Goal: Task Accomplishment & Management: Use online tool/utility

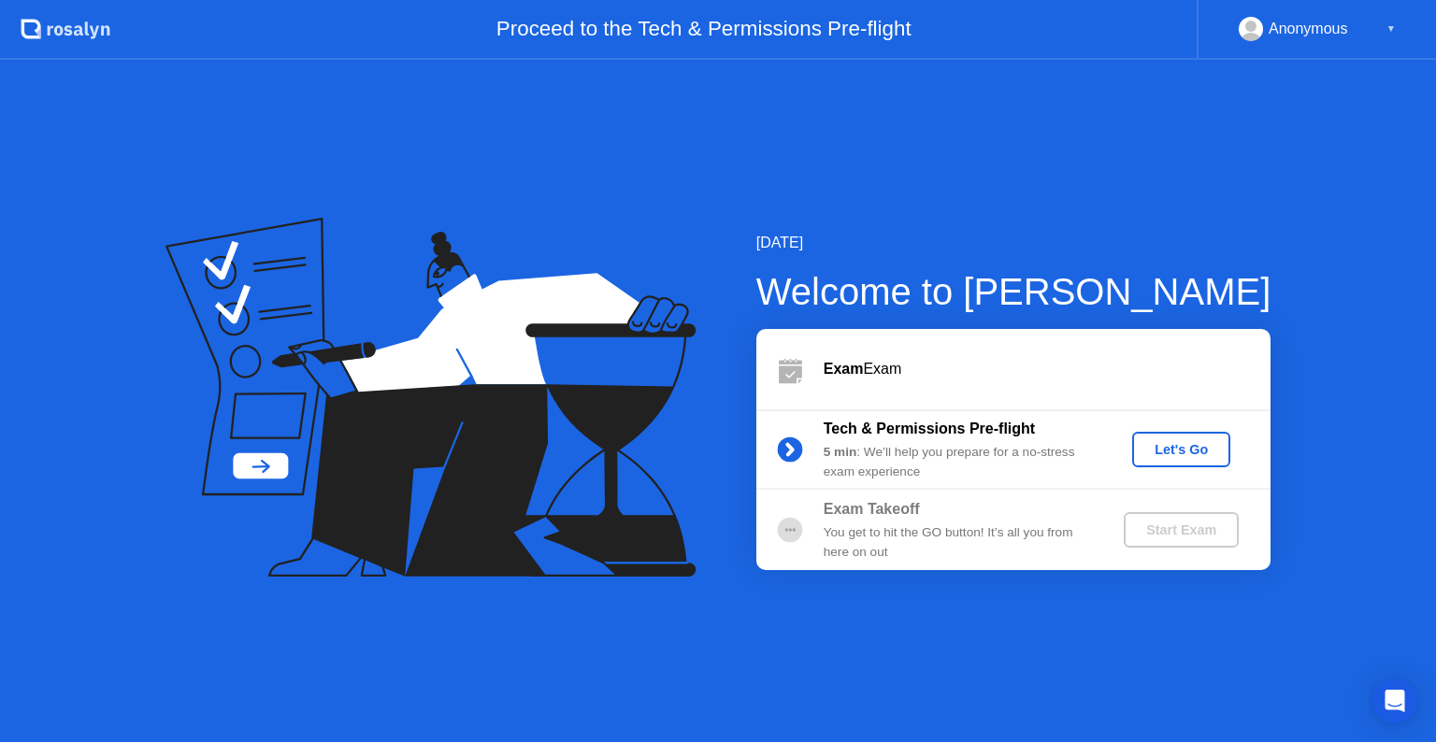
click at [1194, 451] on div "Let's Go" at bounding box center [1181, 449] width 83 height 15
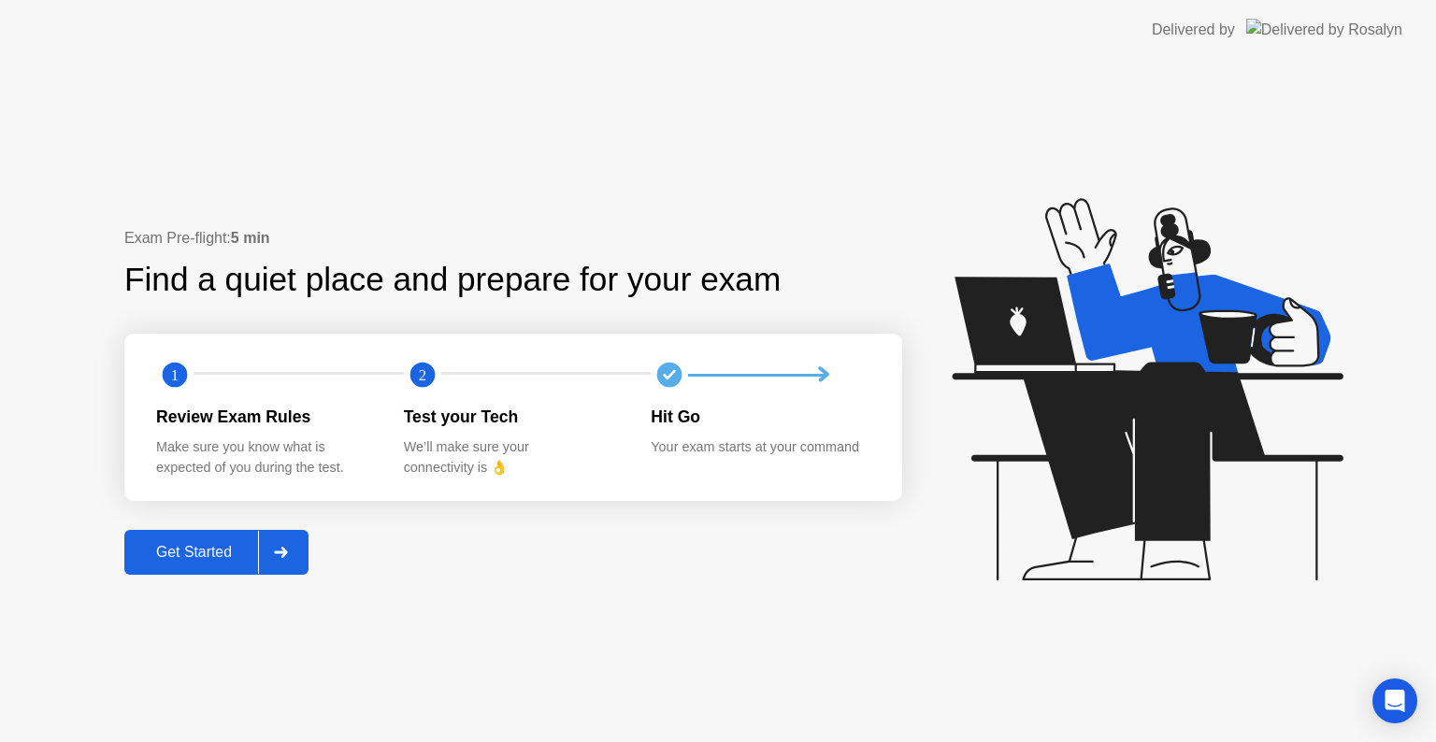
click at [208, 561] on div "Get Started" at bounding box center [194, 552] width 128 height 17
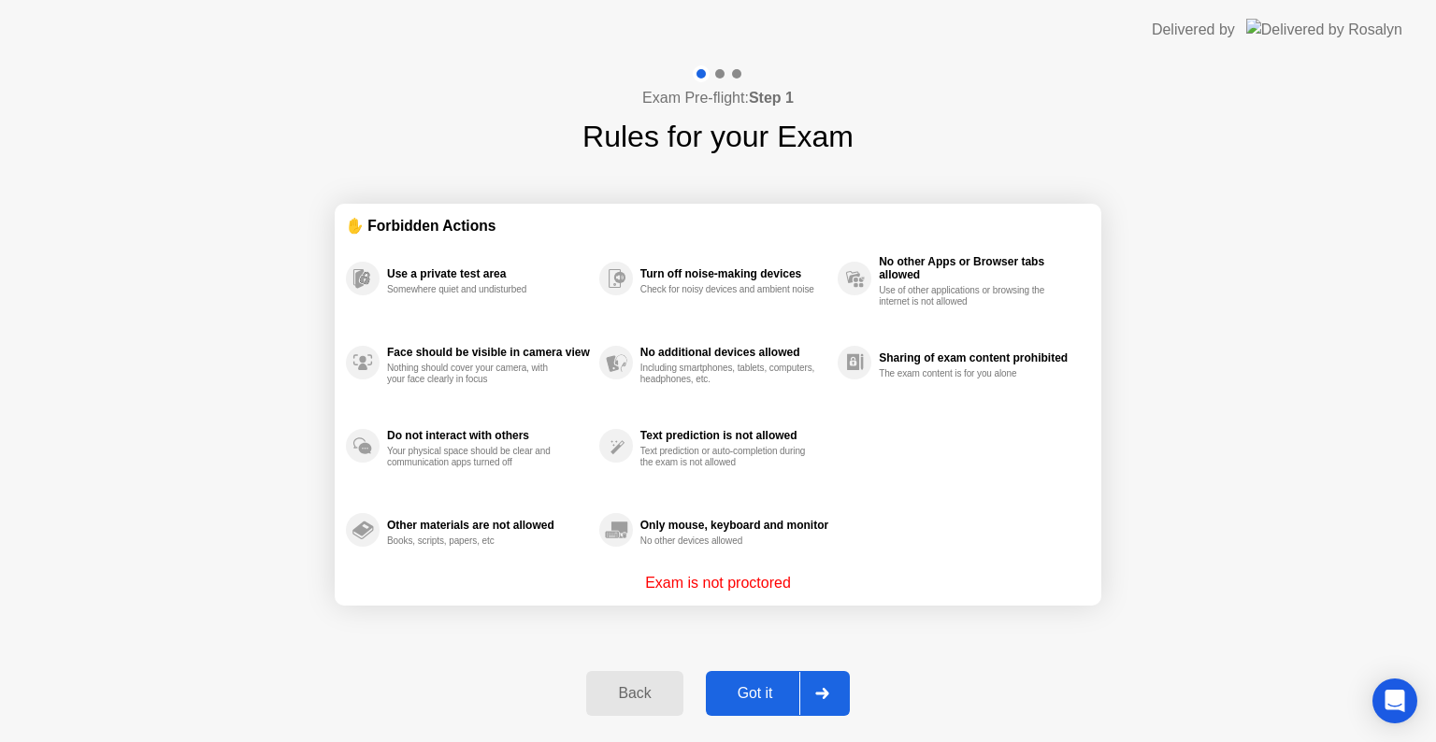
click at [753, 688] on div "Got it" at bounding box center [756, 693] width 88 height 17
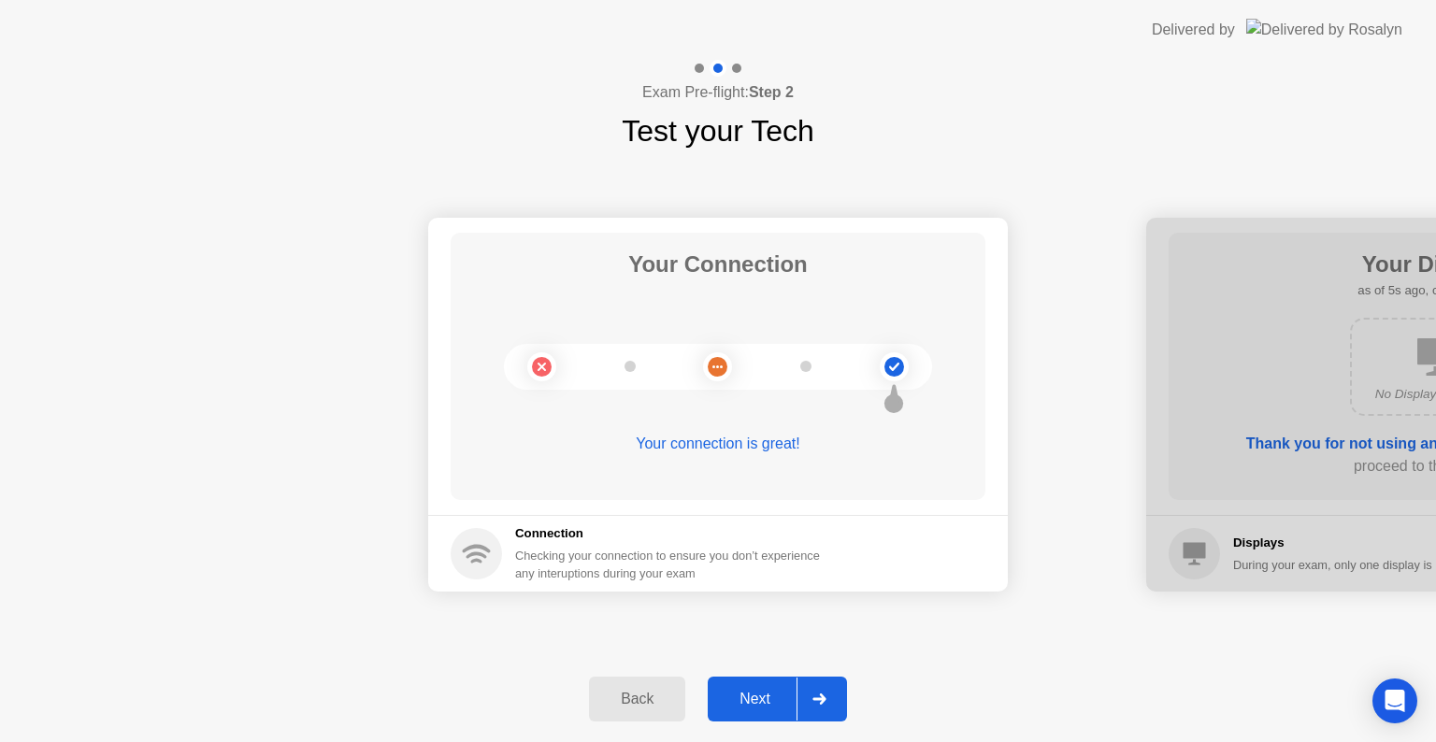
click at [760, 699] on div "Next" at bounding box center [754, 699] width 83 height 17
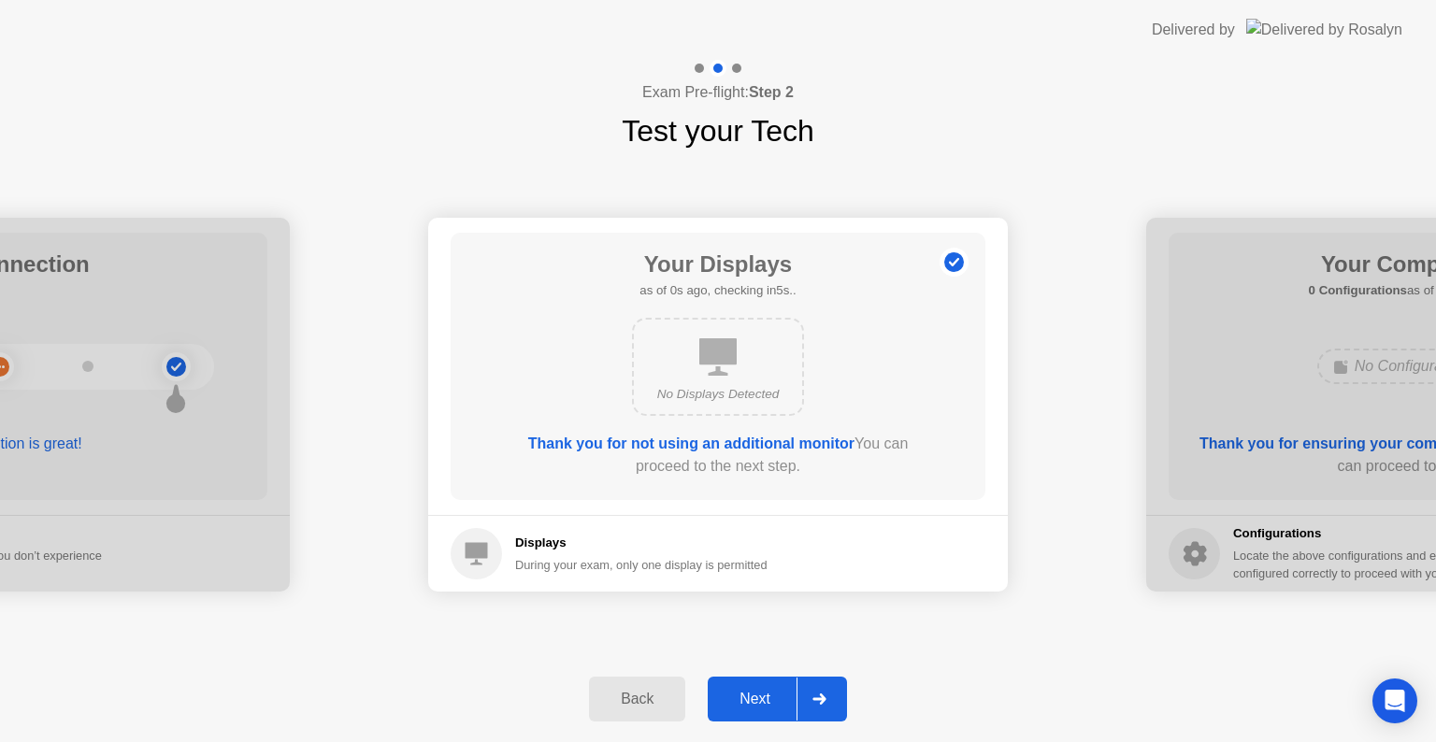
click at [760, 699] on div "Next" at bounding box center [754, 699] width 83 height 17
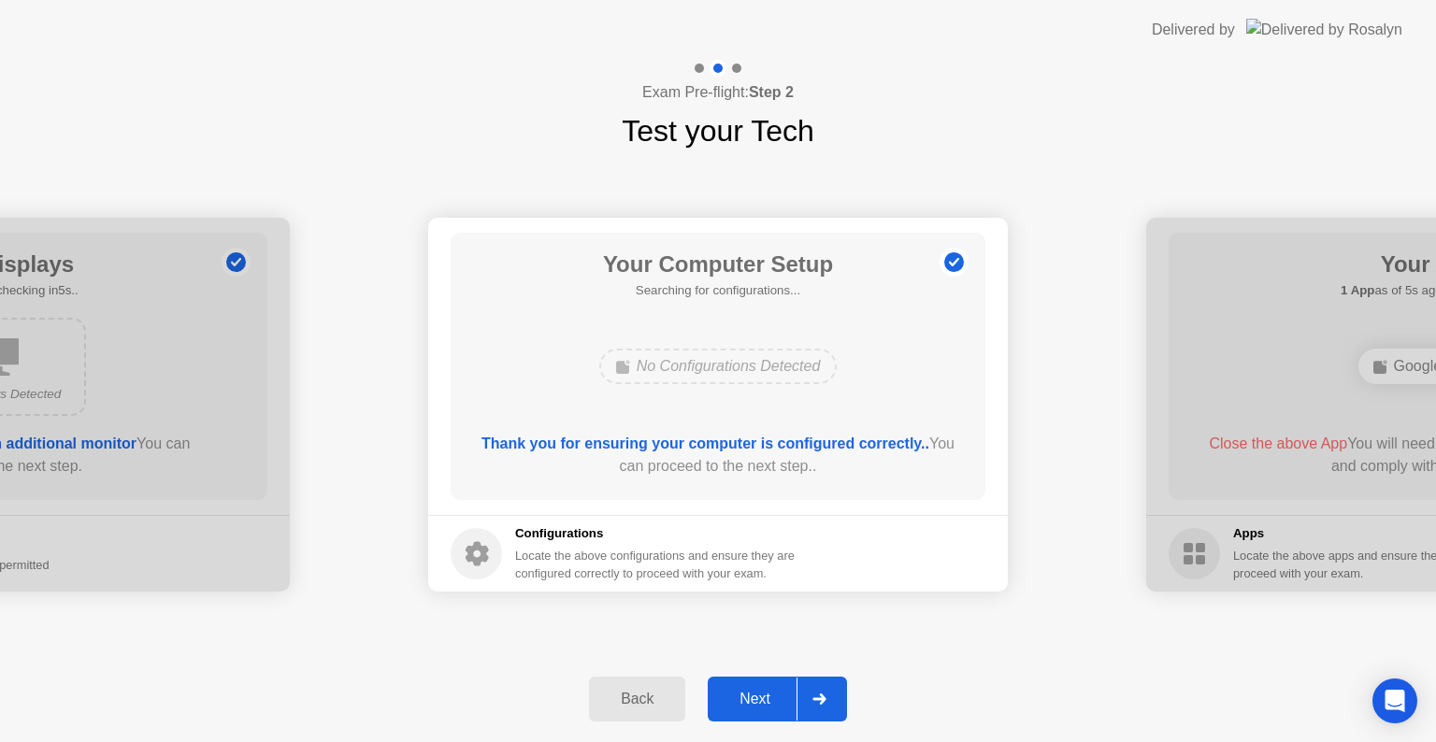
click at [760, 699] on div "Next" at bounding box center [754, 699] width 83 height 17
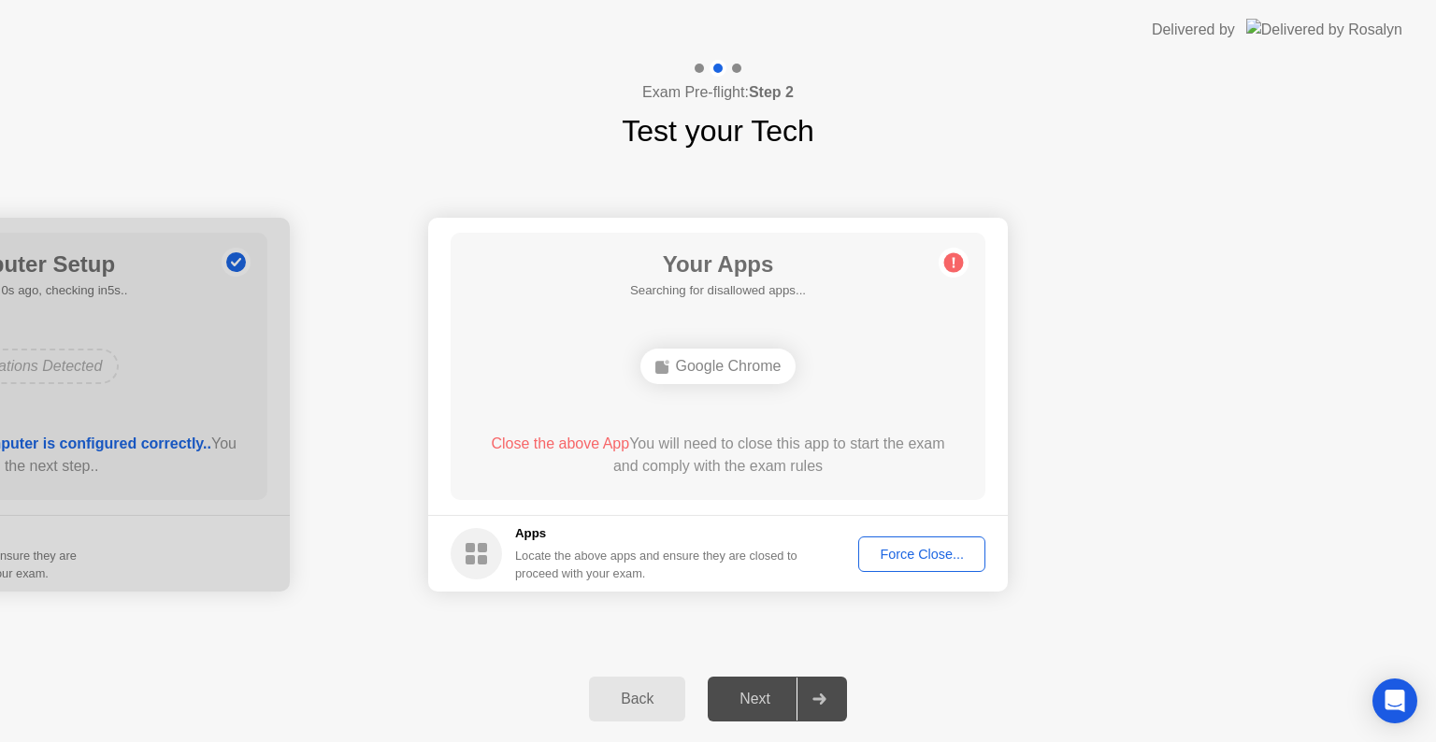
click at [760, 699] on div "Next" at bounding box center [754, 699] width 83 height 17
click at [916, 555] on div "Force Close..." at bounding box center [922, 554] width 114 height 15
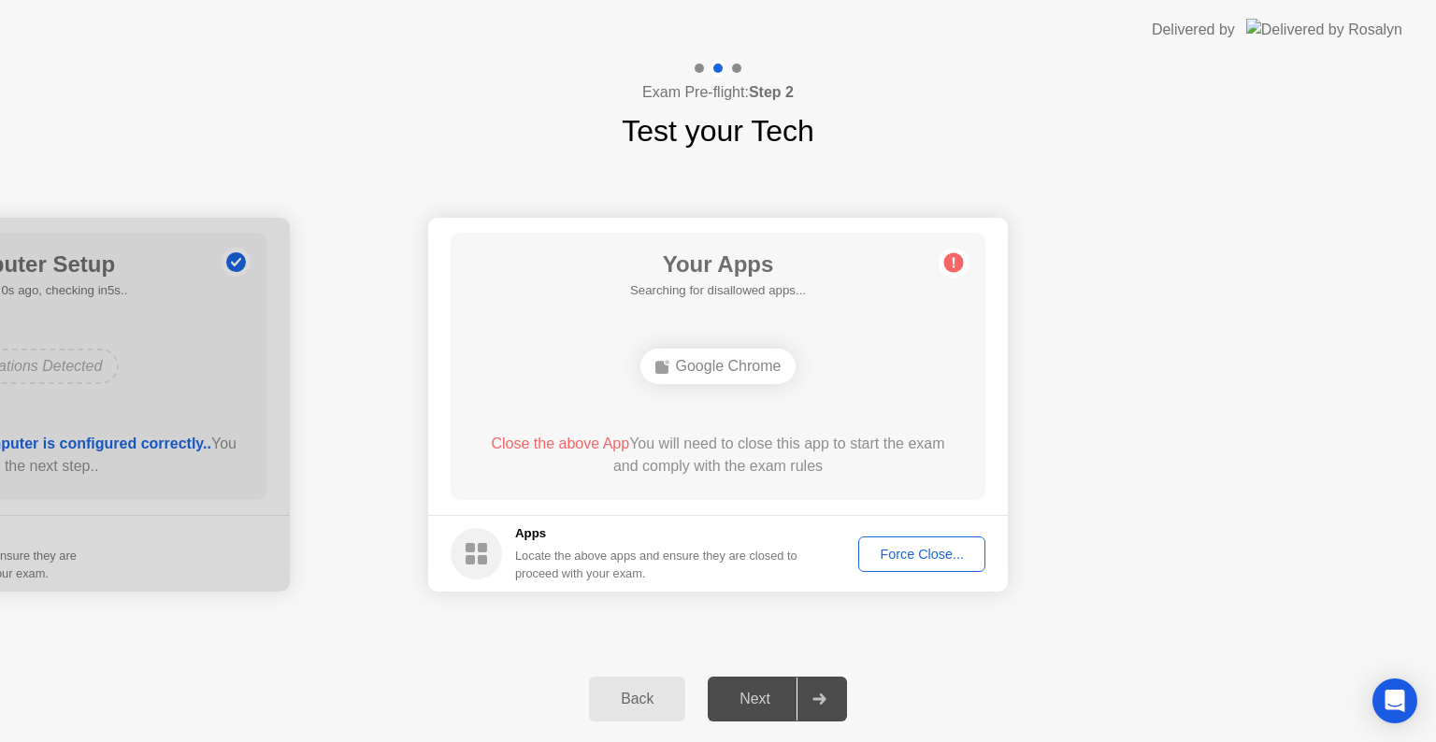
click at [943, 562] on div "Force Close..." at bounding box center [922, 554] width 114 height 15
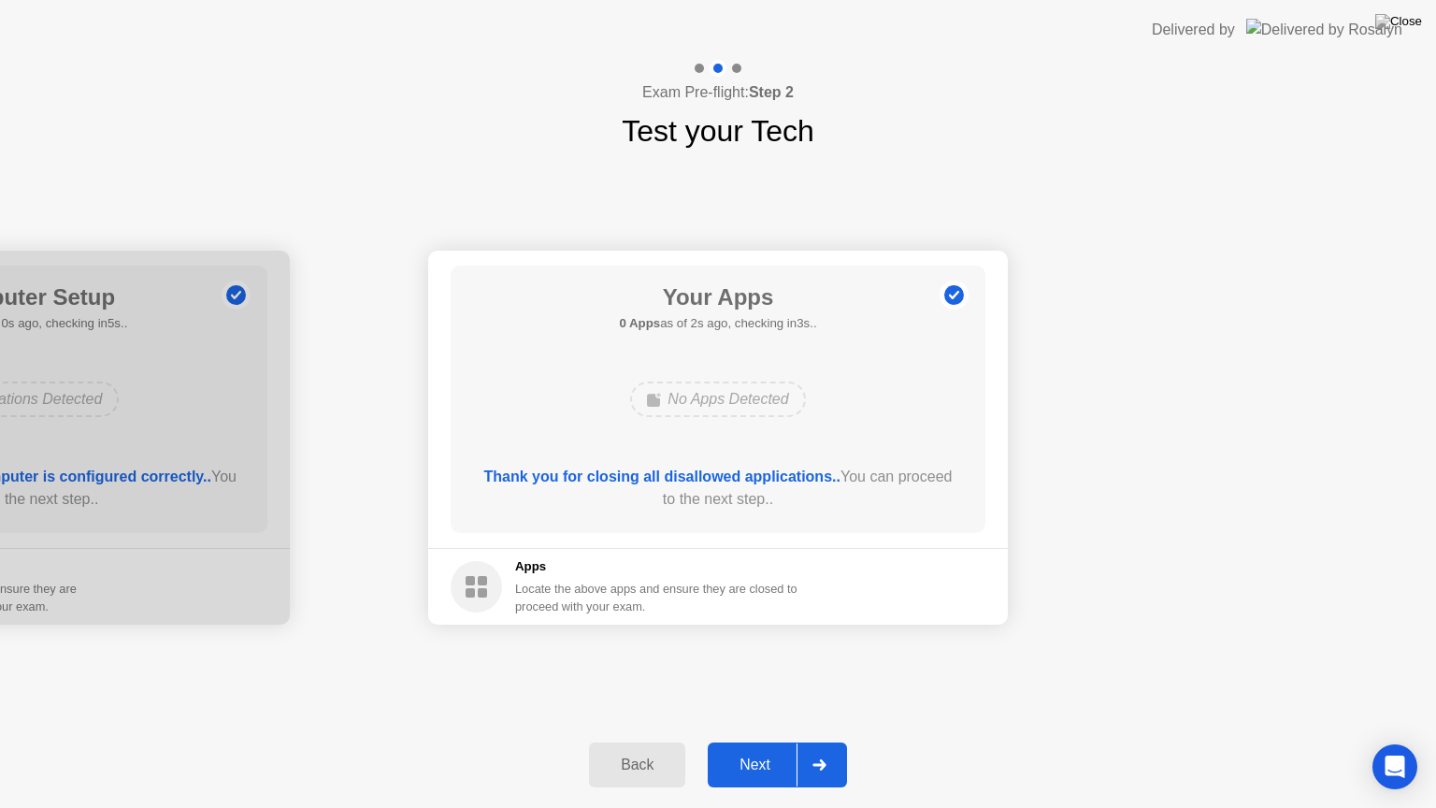
click at [770, 741] on div "Next" at bounding box center [754, 764] width 83 height 17
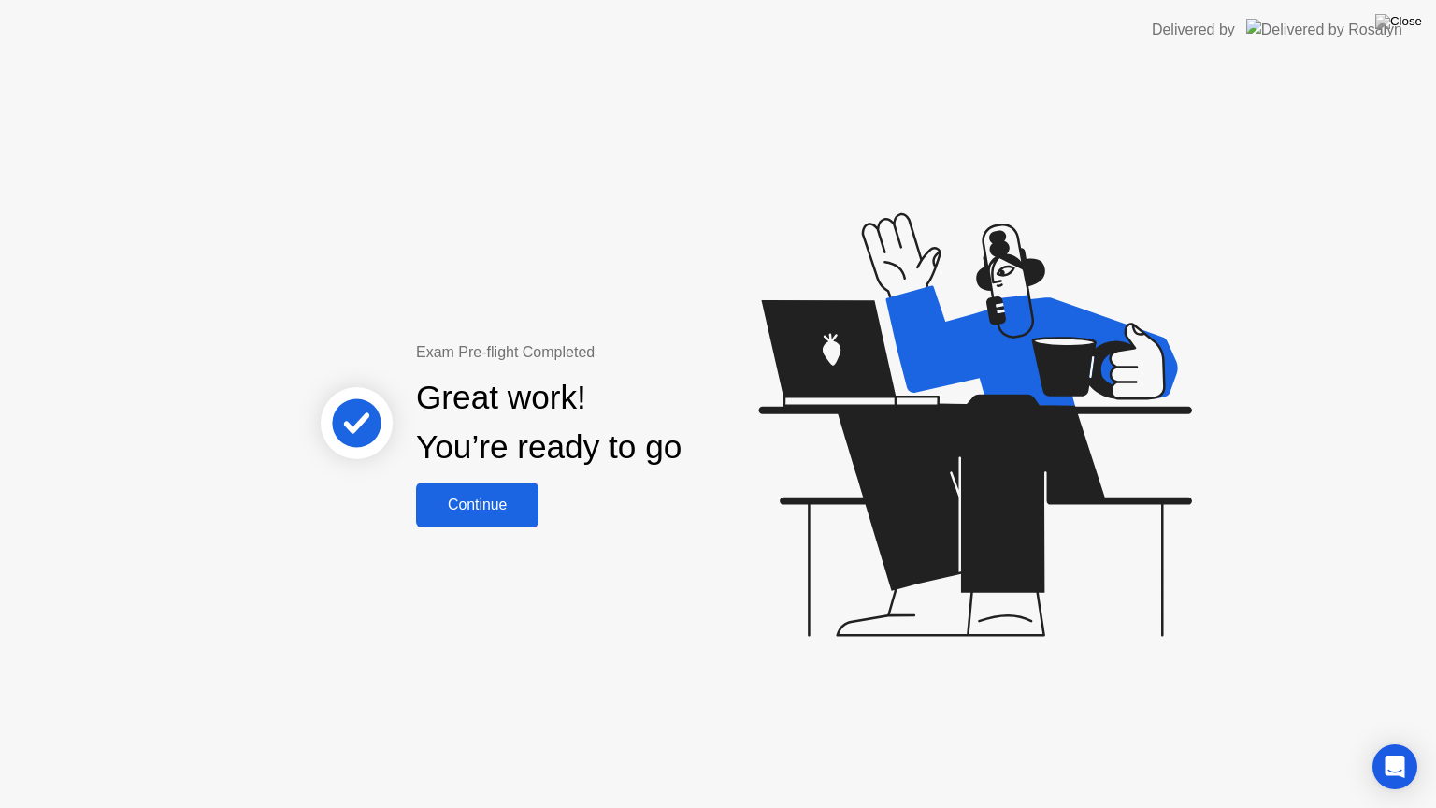
click at [509, 509] on div "Continue" at bounding box center [477, 505] width 111 height 17
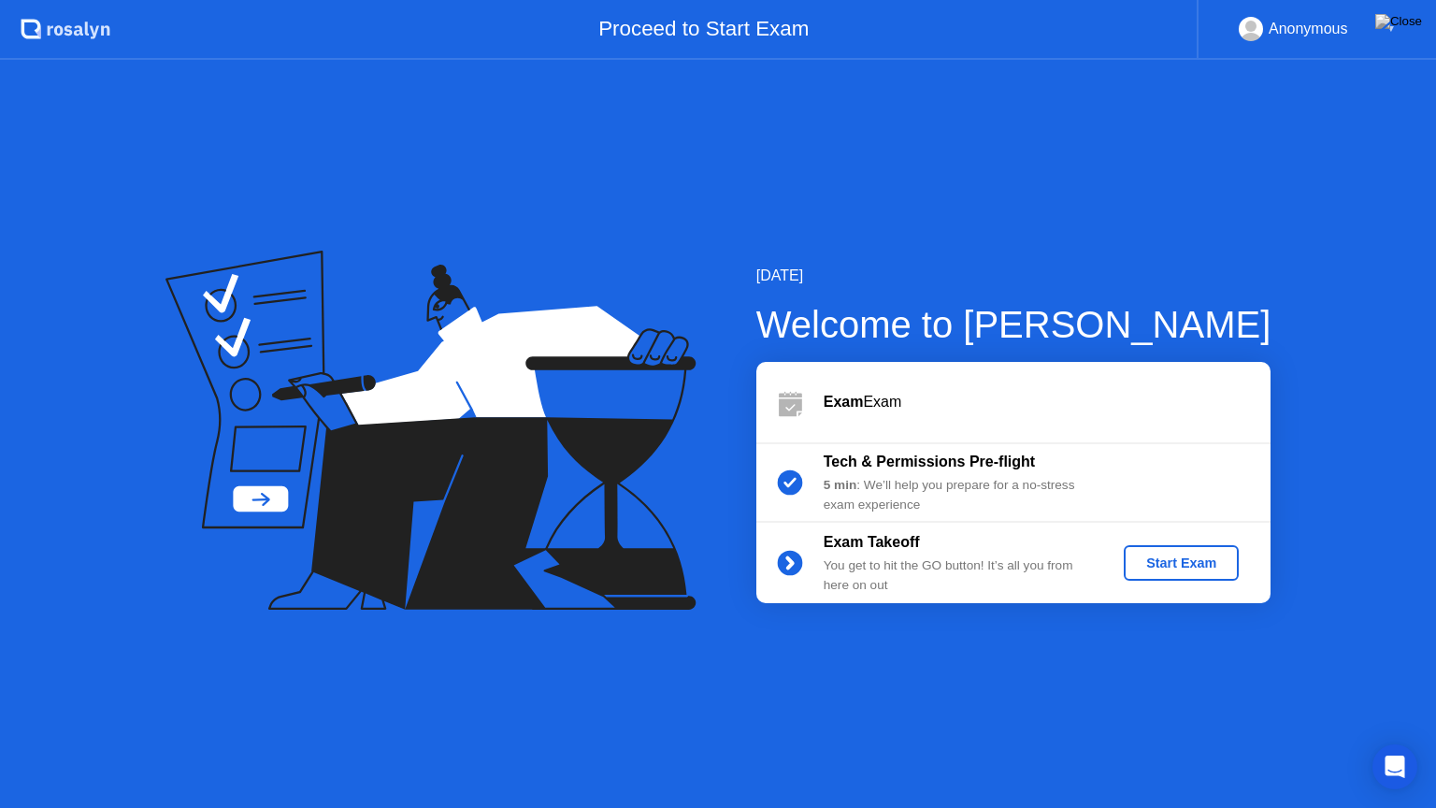
click at [1201, 555] on div "Start Exam" at bounding box center [1181, 562] width 100 height 15
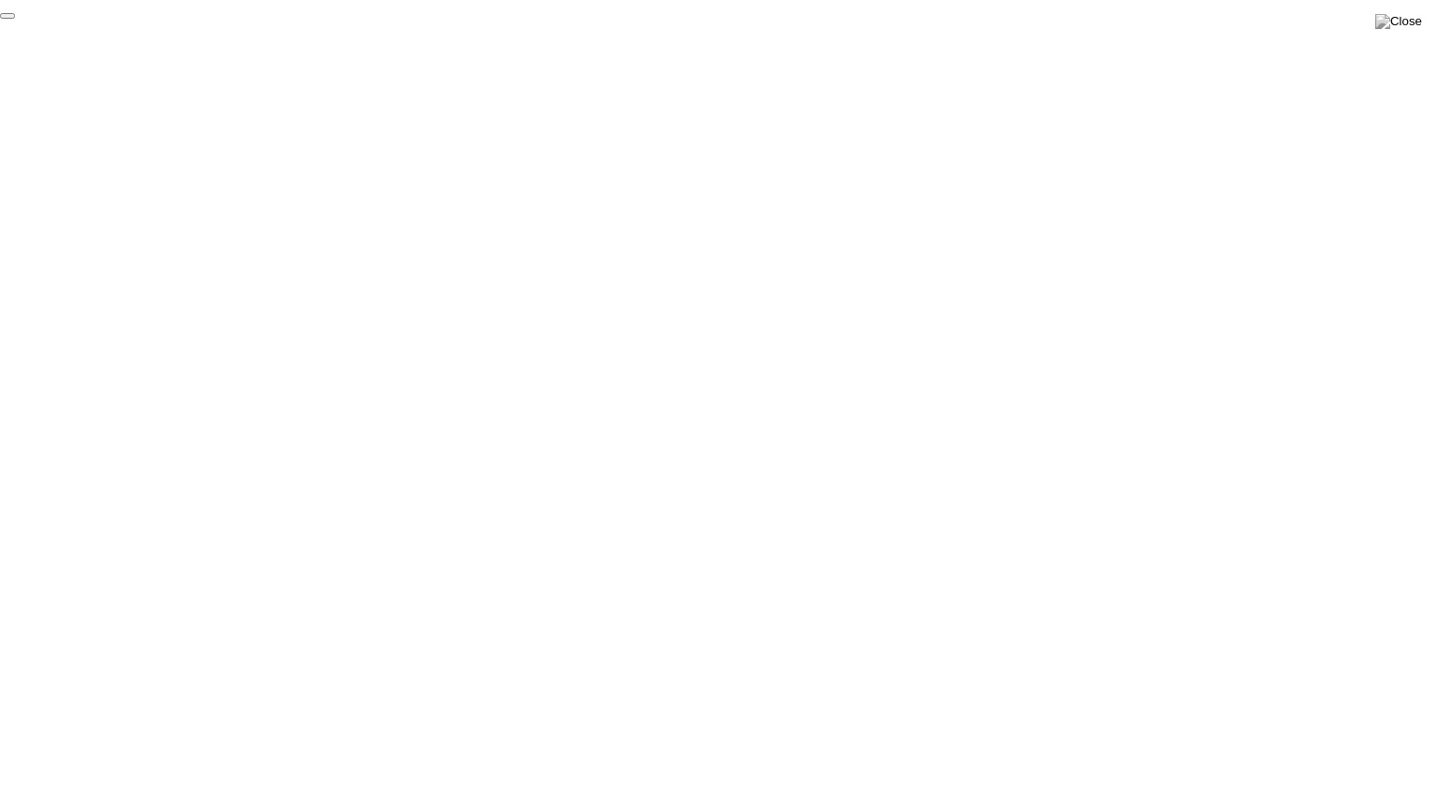
click div "End Proctoring Session"
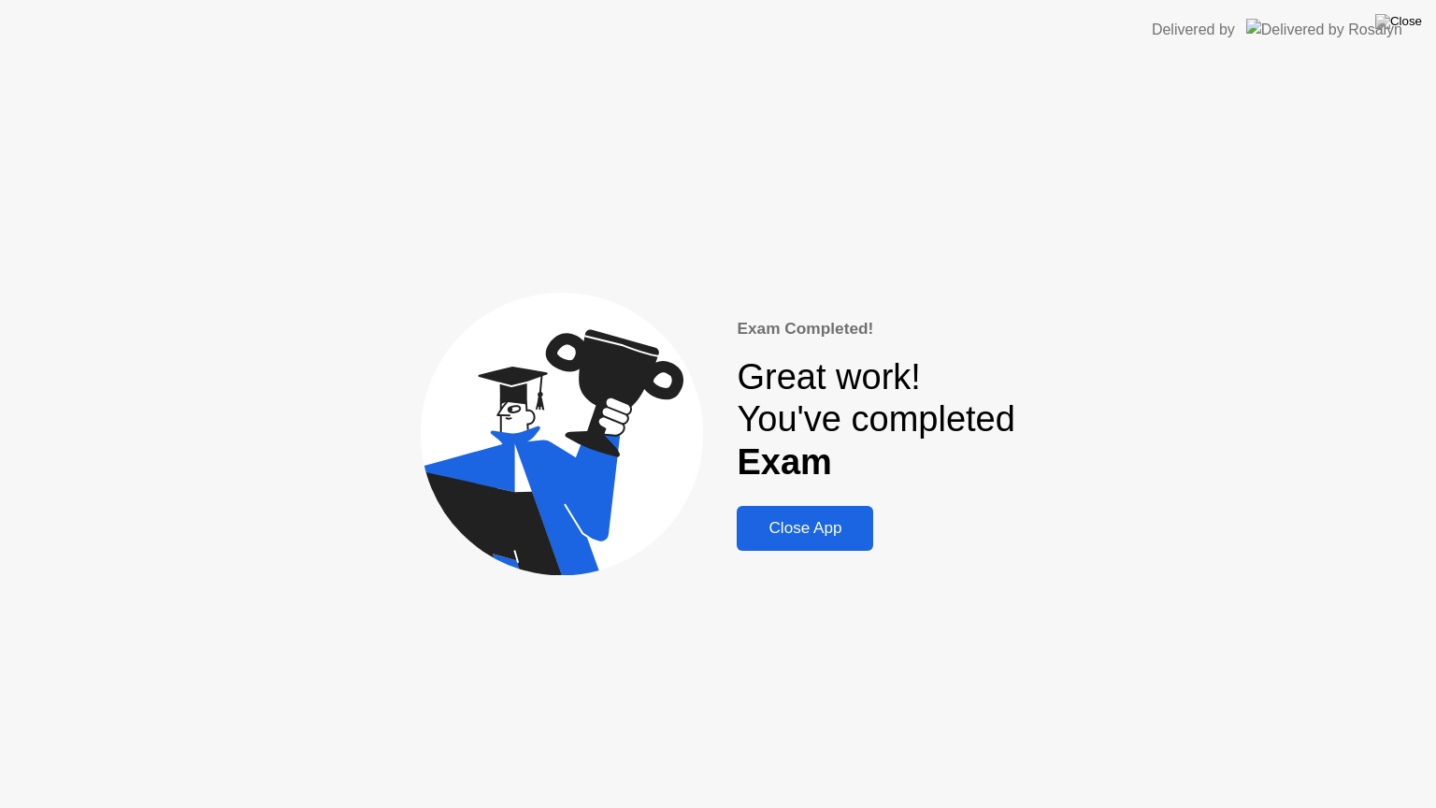
click at [827, 537] on div "Close App" at bounding box center [804, 528] width 125 height 19
